Goal: Find specific page/section: Find specific page/section

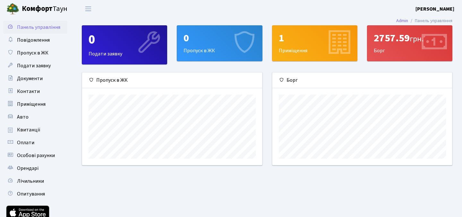
scroll to position [93, 180]
click at [404, 57] on div "2757.59 грн. [GEOGRAPHIC_DATA]" at bounding box center [409, 43] width 85 height 35
click at [400, 41] on div "2757.59 грн." at bounding box center [410, 38] width 72 height 12
click at [46, 44] on link "Повідомлення" at bounding box center [35, 40] width 64 height 13
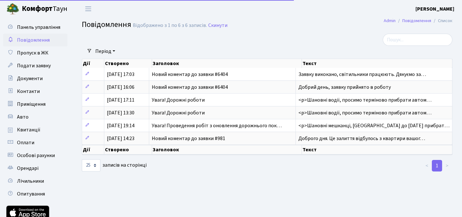
select select "25"
